Goal: Find specific page/section: Find specific page/section

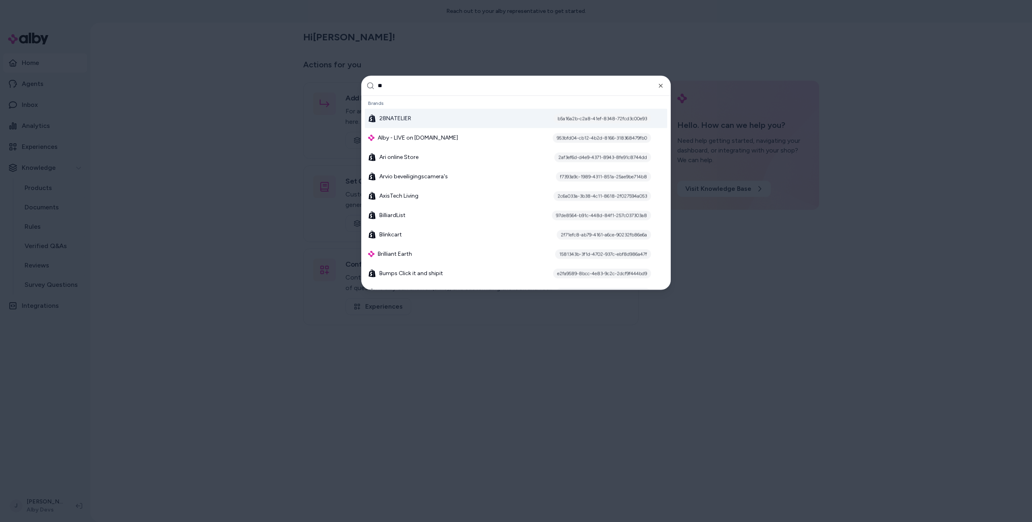
type input "***"
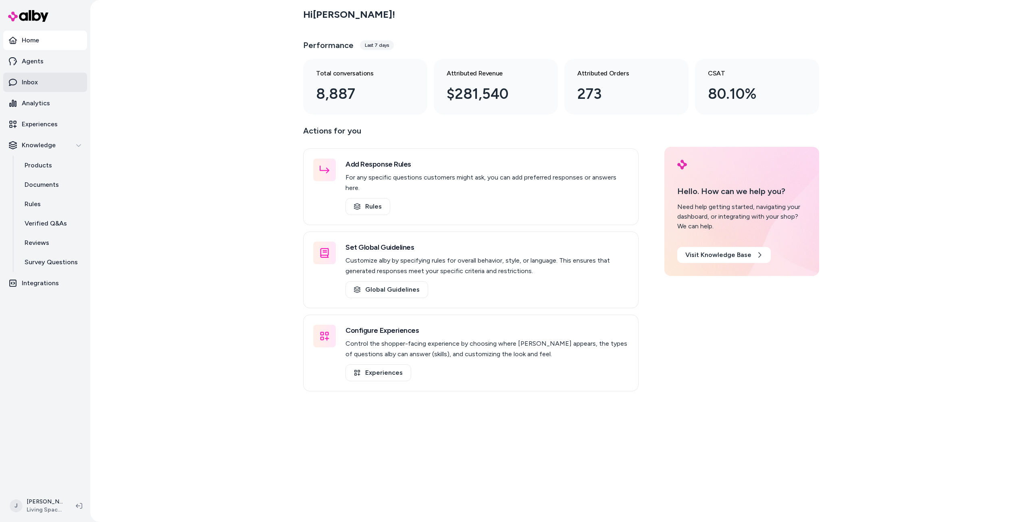
click at [55, 88] on link "Inbox" at bounding box center [45, 82] width 84 height 19
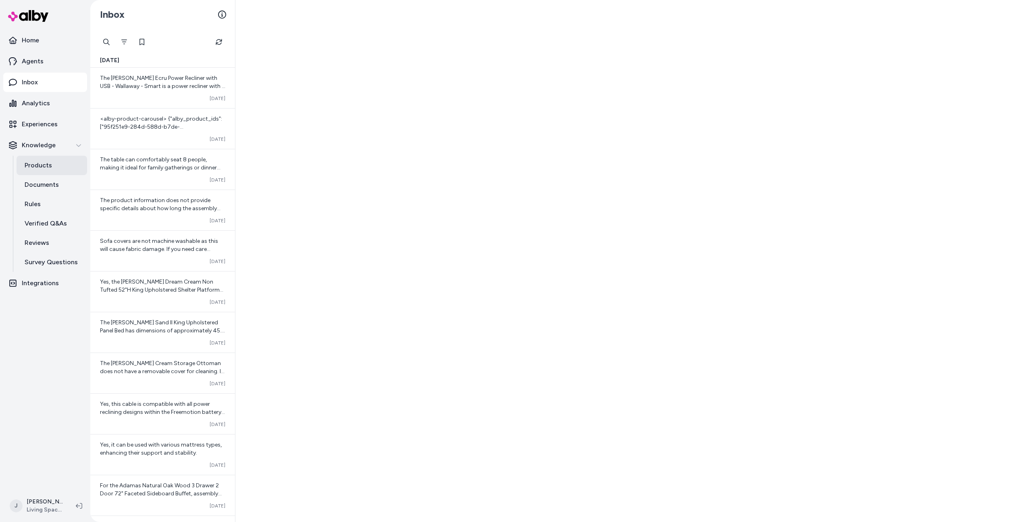
click at [56, 164] on link "Products" at bounding box center [52, 165] width 71 height 19
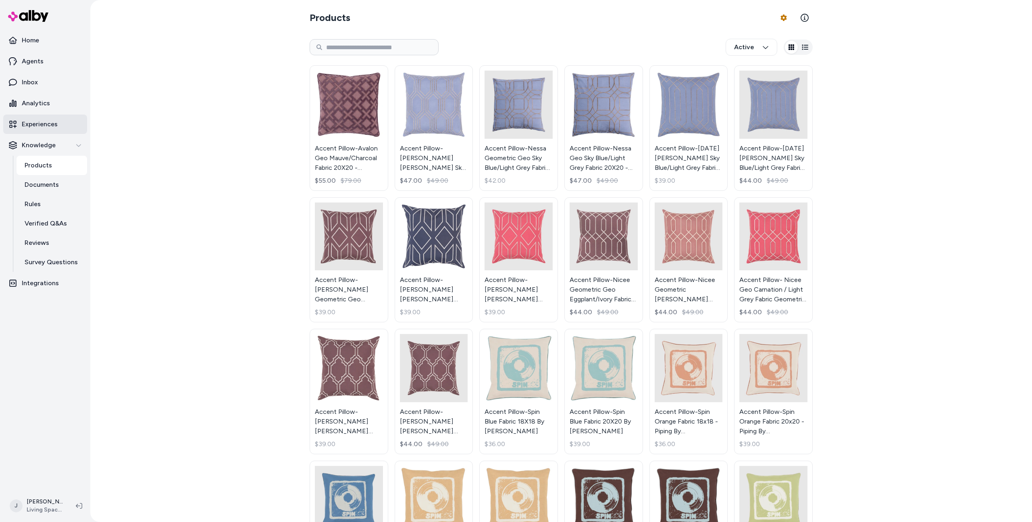
click at [75, 129] on link "Experiences" at bounding box center [45, 123] width 84 height 19
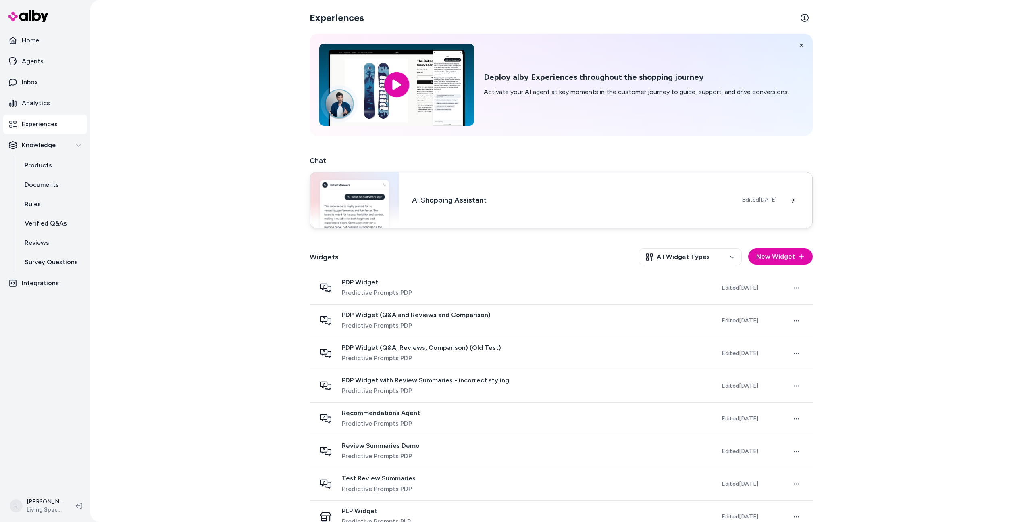
click at [432, 206] on div "AI Shopping Assistant Edited Oct 9, 2025" at bounding box center [561, 200] width 503 height 56
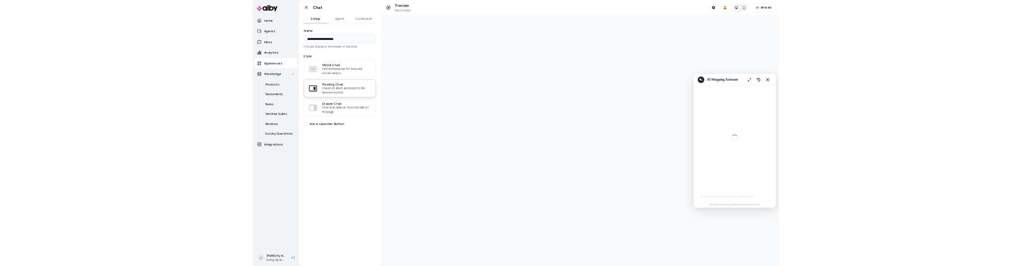
scroll to position [560, 0]
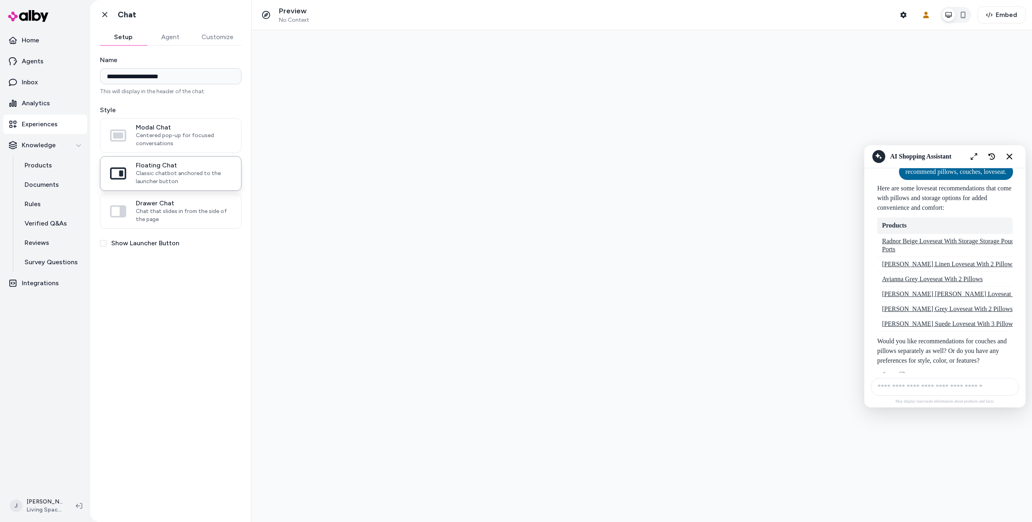
click at [496, 183] on div at bounding box center [642, 275] width 780 height 491
click at [832, 208] on div at bounding box center [642, 275] width 780 height 491
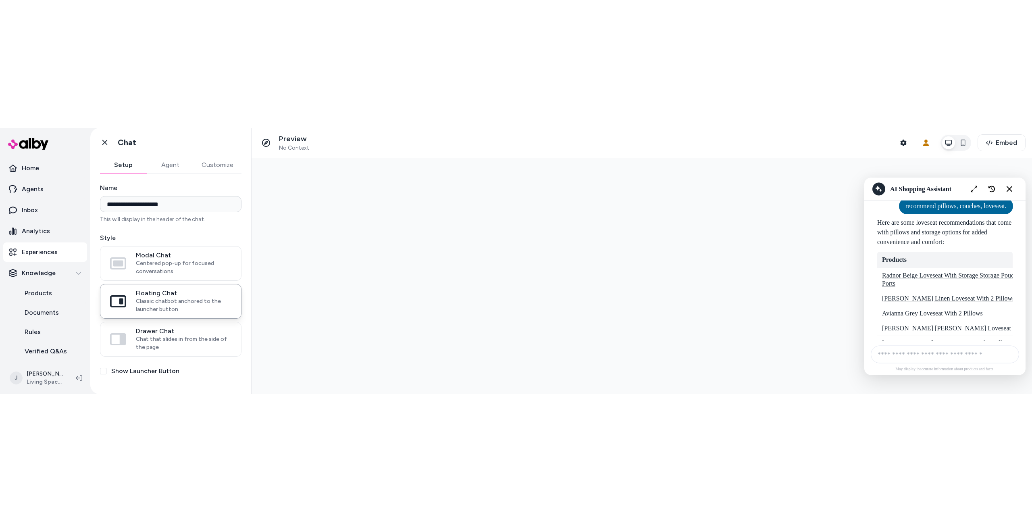
scroll to position [551, 0]
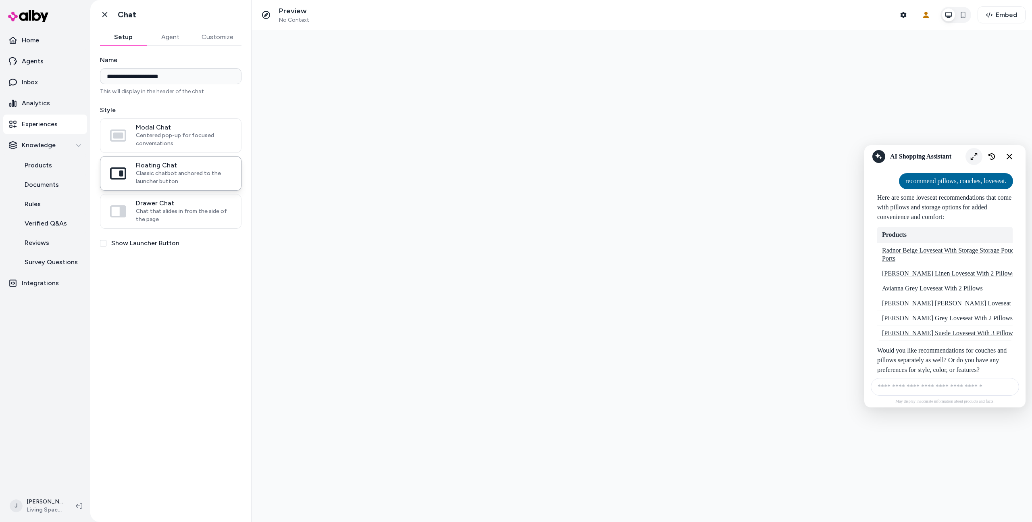
click at [972, 158] on icon "Expand chat" at bounding box center [974, 156] width 7 height 7
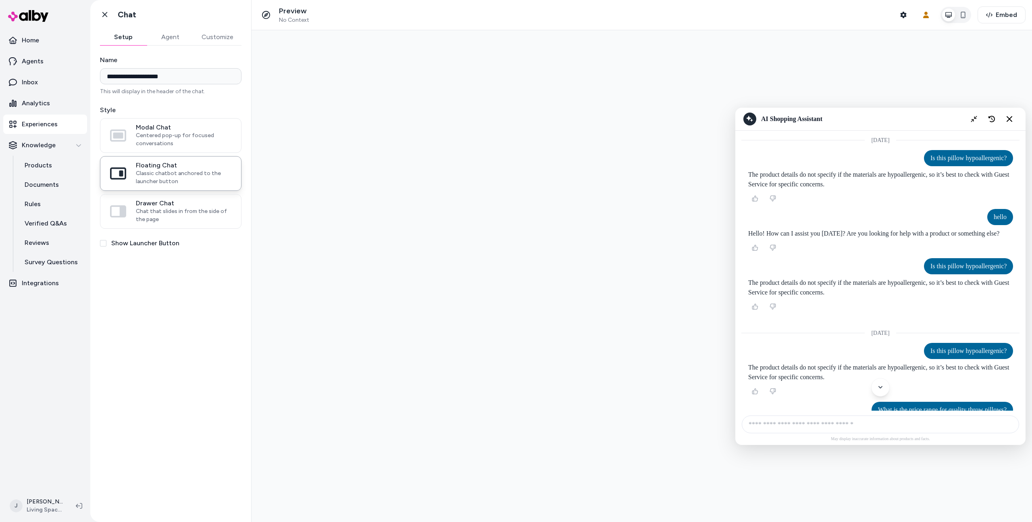
scroll to position [349, 0]
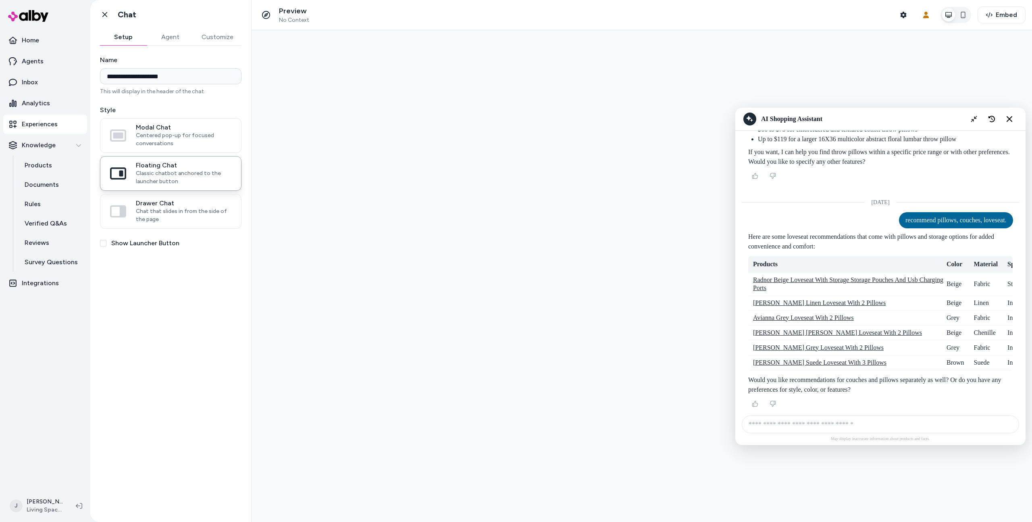
drag, startPoint x: 432, startPoint y: 142, endPoint x: 433, endPoint y: 146, distance: 4.1
click at [432, 142] on div at bounding box center [642, 275] width 780 height 491
click at [970, 119] on button "Collapse chat" at bounding box center [973, 118] width 17 height 17
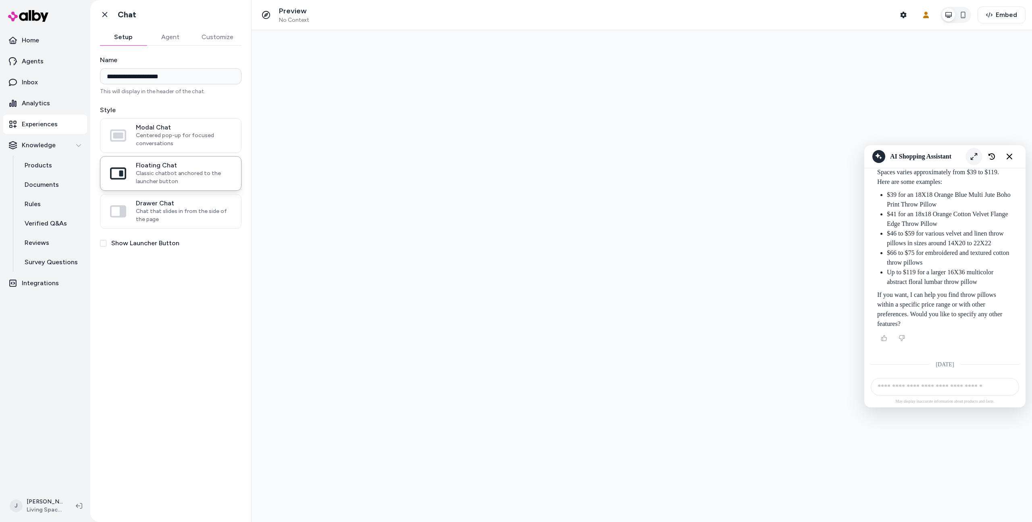
click at [972, 119] on div at bounding box center [642, 275] width 780 height 491
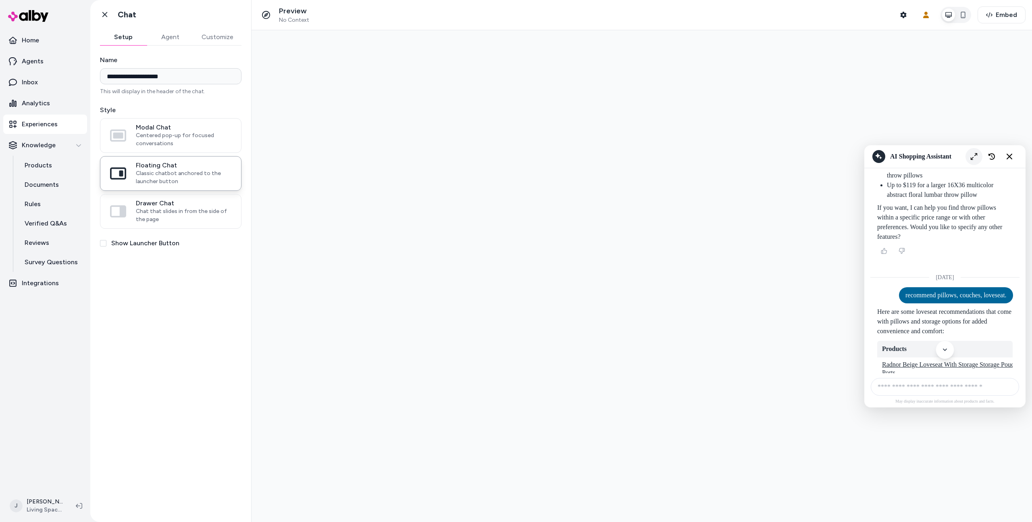
click at [979, 150] on div "AI Shopping Assistant" at bounding box center [992, 156] width 52 height 16
click at [974, 153] on icon "Expand chat" at bounding box center [974, 156] width 7 height 7
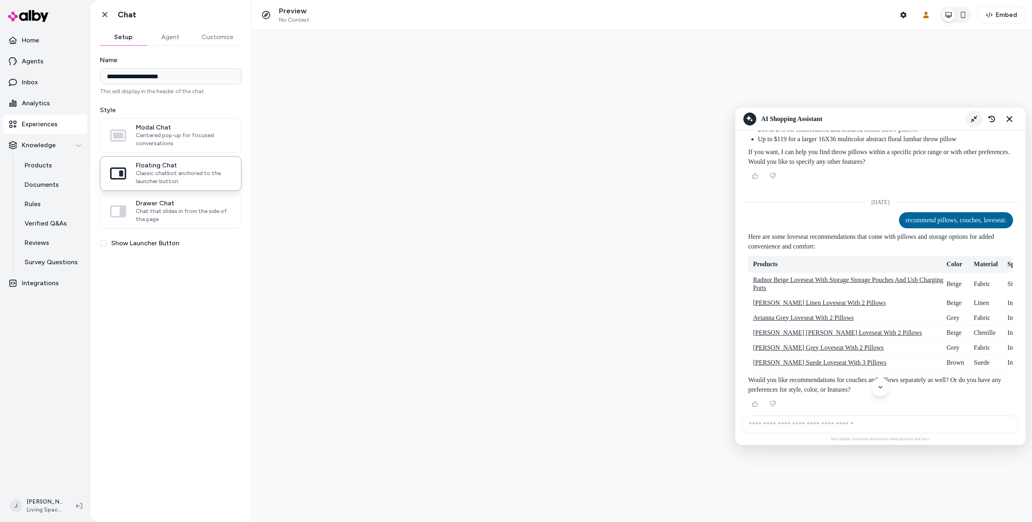
scroll to position [349, 0]
click at [663, 62] on div at bounding box center [642, 275] width 780 height 491
click at [650, 76] on div at bounding box center [642, 275] width 780 height 491
